Goal: Information Seeking & Learning: Learn about a topic

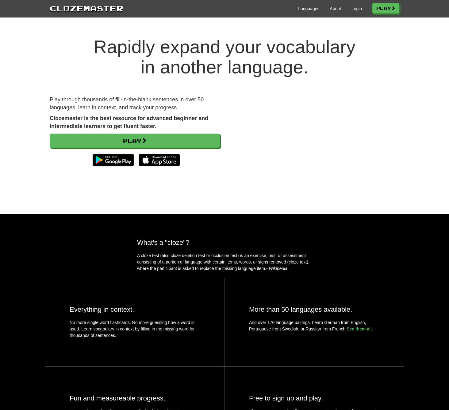
click at [154, 140] on link "Play" at bounding box center [135, 141] width 170 height 14
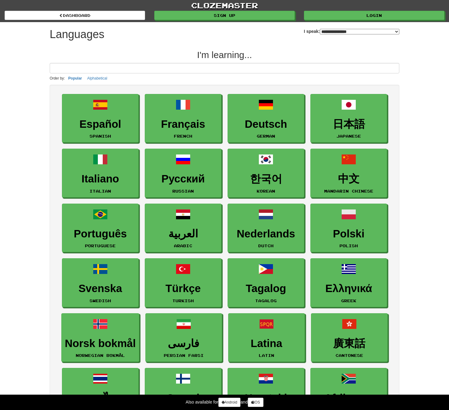
select select "*******"
click at [98, 114] on link "Español Spanish" at bounding box center [100, 118] width 77 height 49
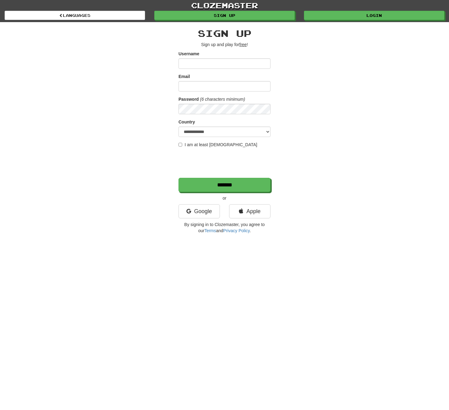
click at [196, 217] on link "Google" at bounding box center [199, 211] width 41 height 14
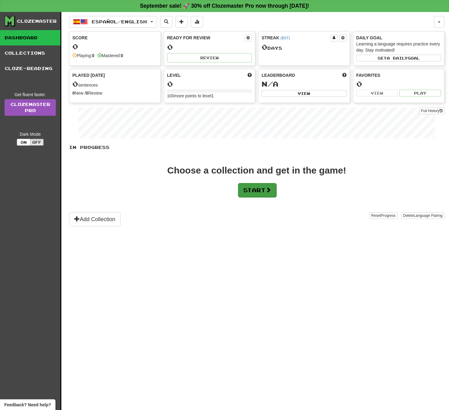
drag, startPoint x: 0, startPoint y: 0, endPoint x: 255, endPoint y: 189, distance: 317.5
click at [255, 189] on button "Start" at bounding box center [257, 190] width 38 height 14
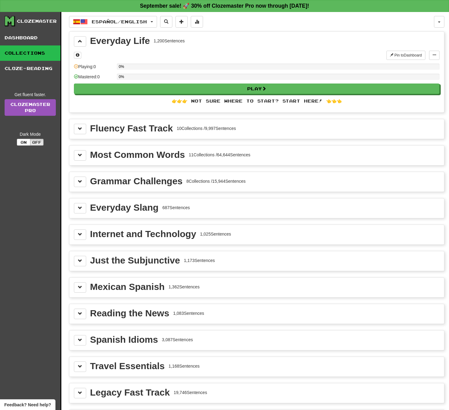
click at [237, 85] on button "Play" at bounding box center [257, 89] width 366 height 10
select select "**"
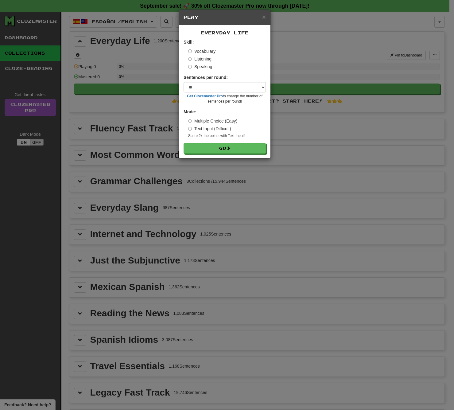
click at [226, 150] on button "Go" at bounding box center [225, 148] width 82 height 10
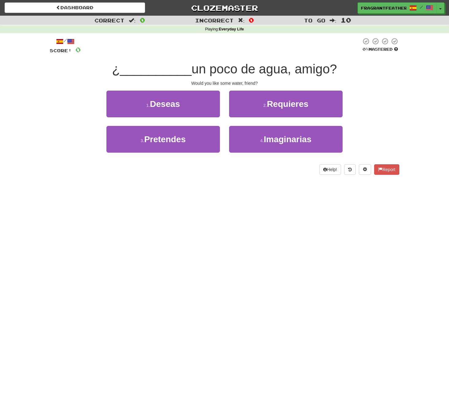
click at [253, 139] on button "4 . Imaginarias" at bounding box center [286, 139] width 114 height 27
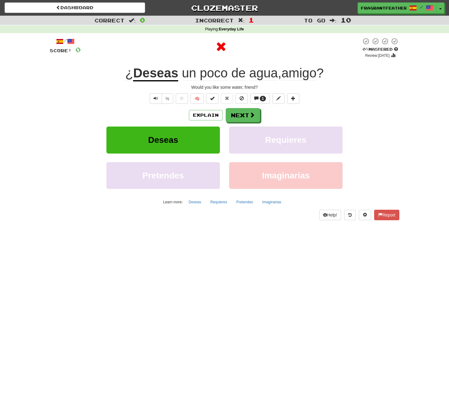
click at [241, 111] on button "Next" at bounding box center [243, 115] width 34 height 14
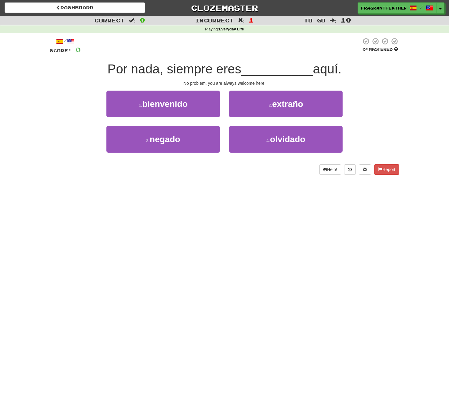
click at [207, 112] on button "1 . bienvenido" at bounding box center [164, 104] width 114 height 27
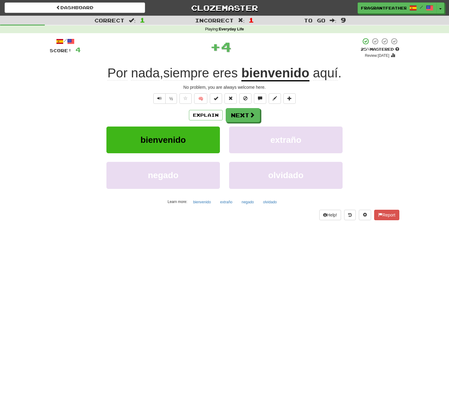
click at [256, 115] on button "Next" at bounding box center [243, 115] width 34 height 14
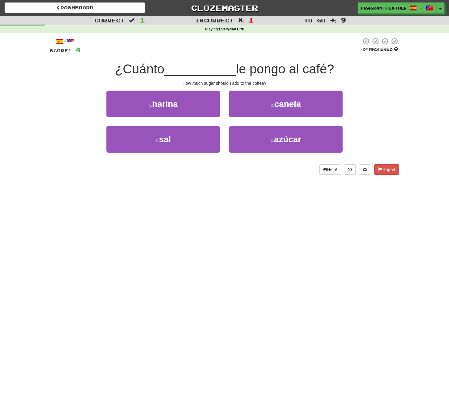
click at [186, 105] on button "1 . [GEOGRAPHIC_DATA]" at bounding box center [164, 104] width 114 height 27
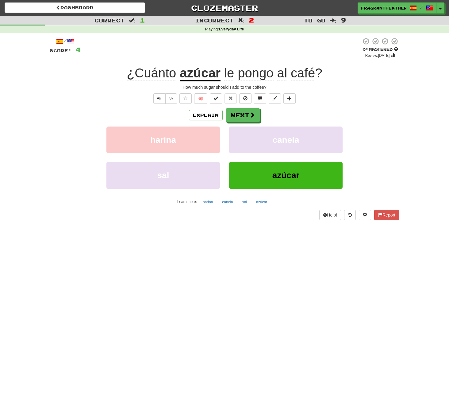
click at [169, 101] on button "½" at bounding box center [171, 98] width 12 height 10
click at [161, 99] on span "Text-to-speech controls" at bounding box center [159, 98] width 4 height 4
click at [160, 99] on span "Text-to-speech controls" at bounding box center [159, 98] width 4 height 4
click at [159, 99] on span "Text-to-speech controls" at bounding box center [159, 98] width 4 height 4
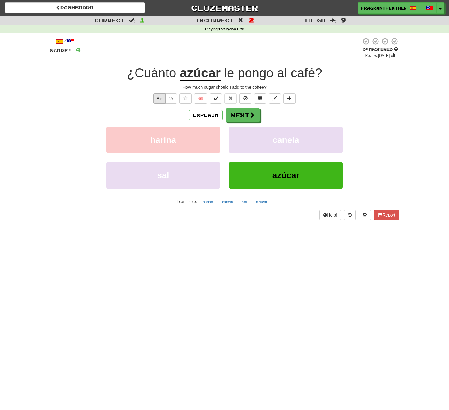
click at [158, 100] on span "Text-to-speech controls" at bounding box center [159, 98] width 4 height 4
